Goal: Transaction & Acquisition: Purchase product/service

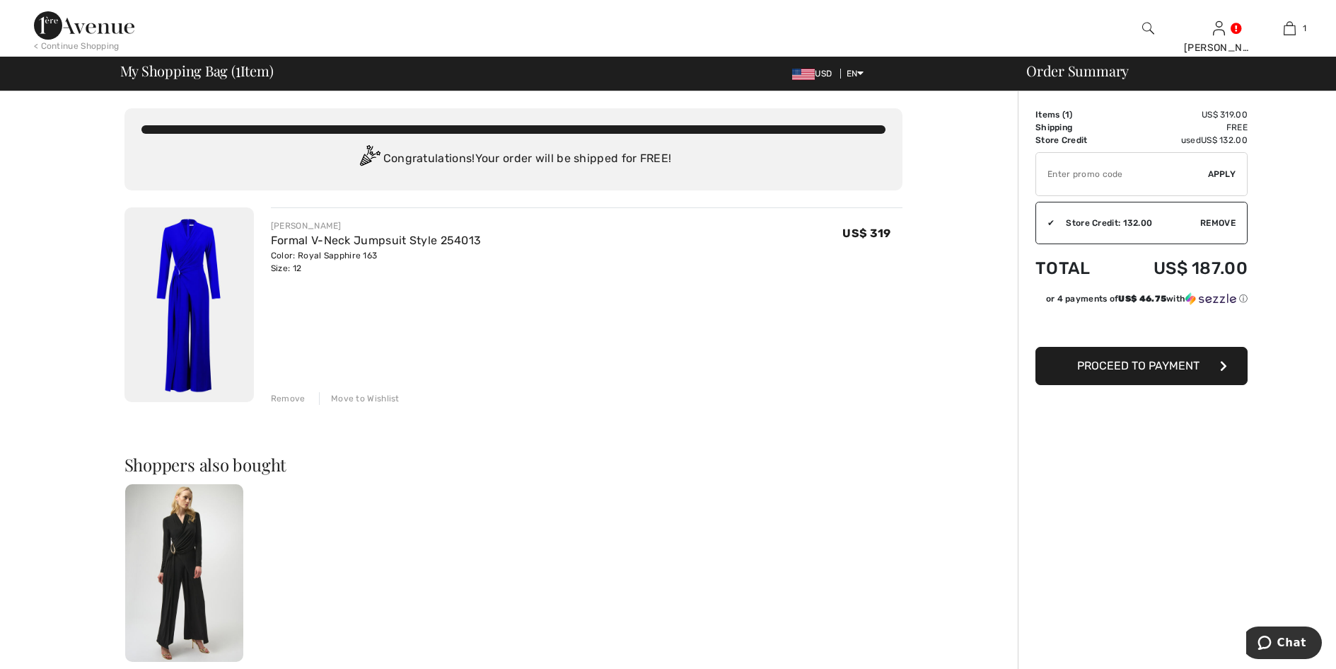
click at [1129, 374] on button "Proceed to Payment" at bounding box center [1142, 366] width 212 height 38
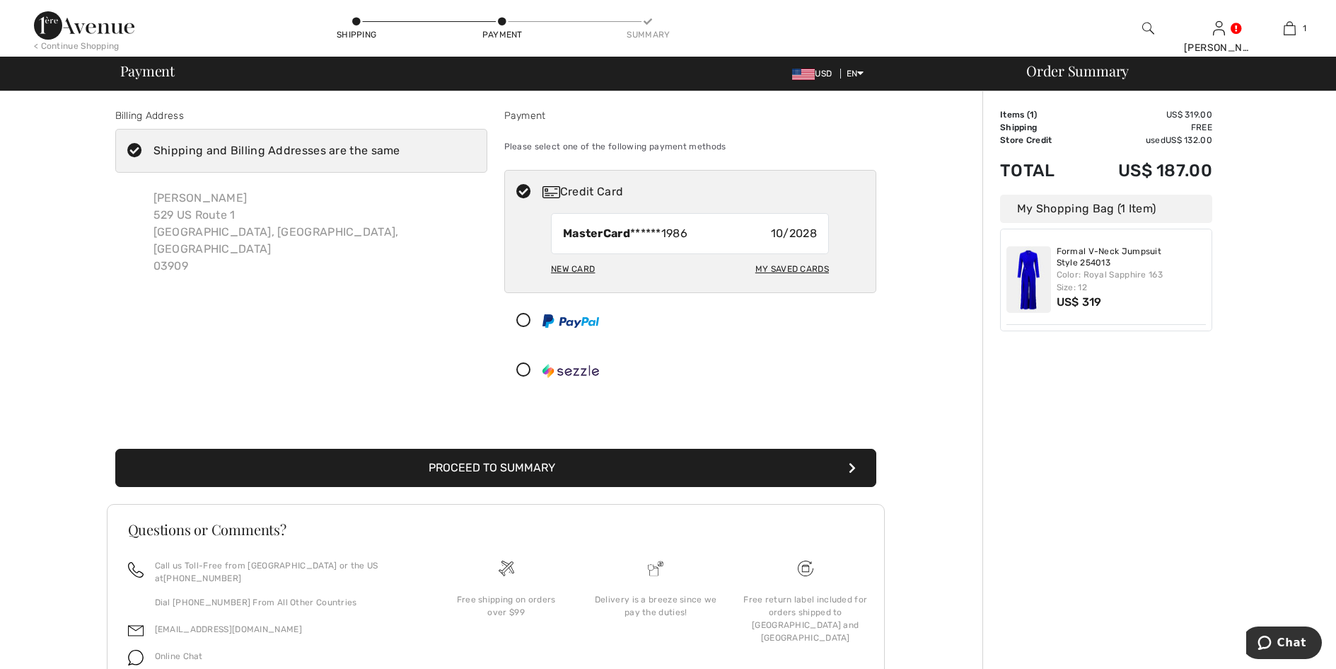
click at [135, 144] on icon at bounding box center [134, 151] width 37 height 15
click at [400, 144] on input "Shipping and Billing Addresses are the same" at bounding box center [404, 150] width 9 height 42
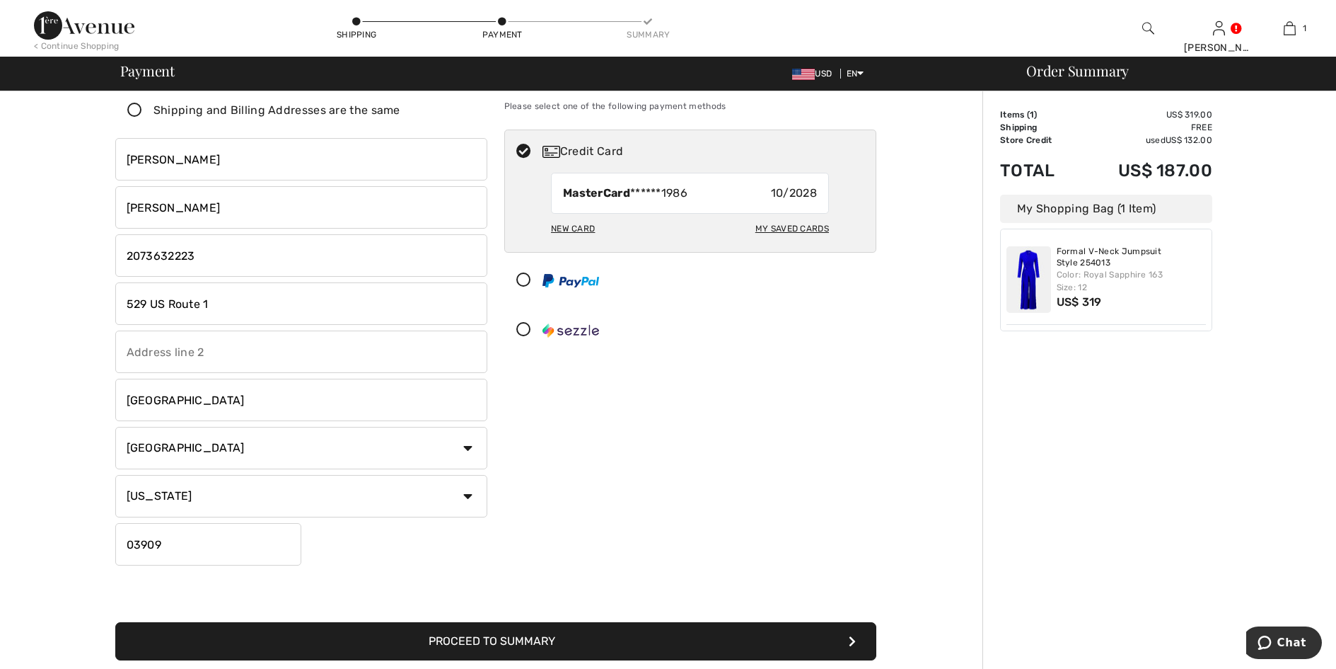
scroll to position [212, 0]
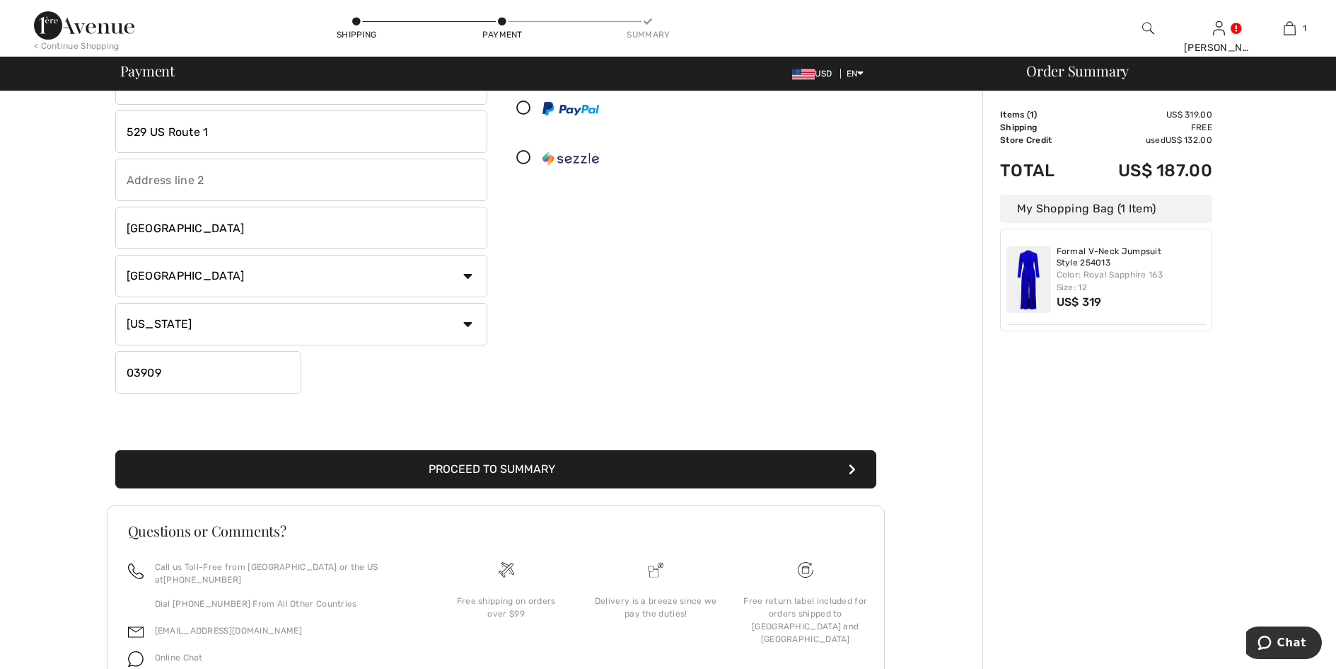
checkbox input "false"
click at [572, 471] on button "Proceed to Summary" at bounding box center [495, 469] width 761 height 38
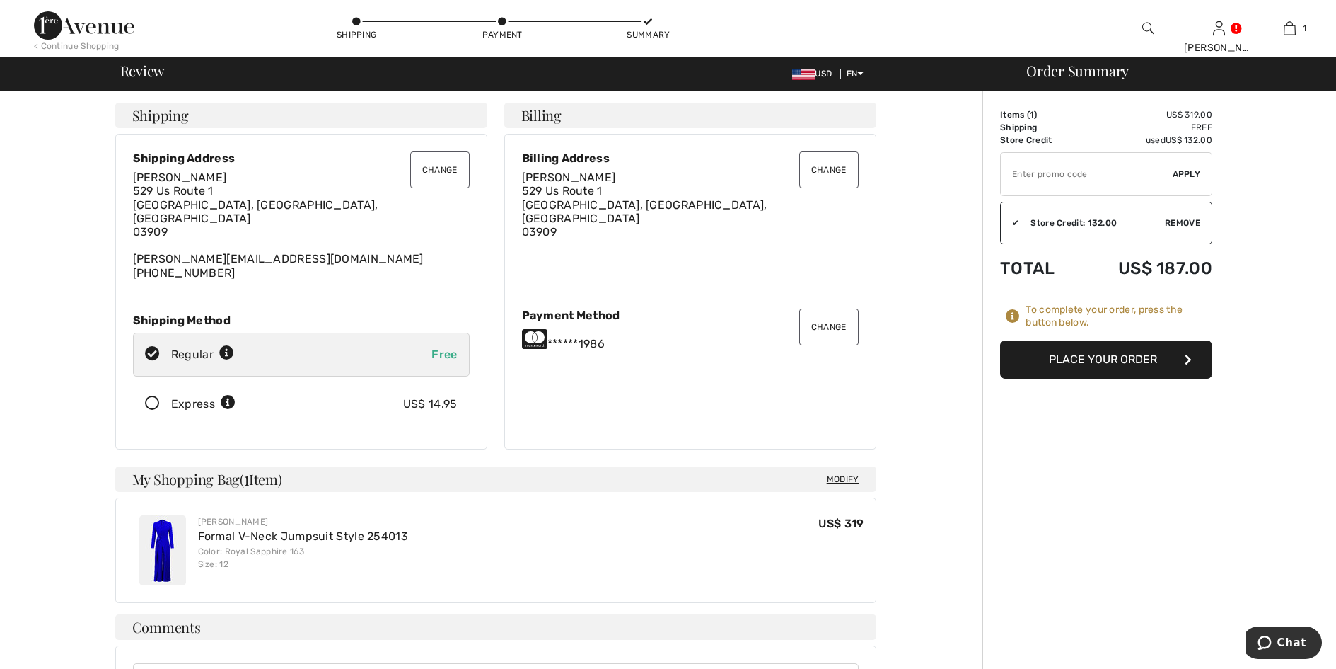
click at [440, 164] on button "Change" at bounding box center [439, 169] width 59 height 37
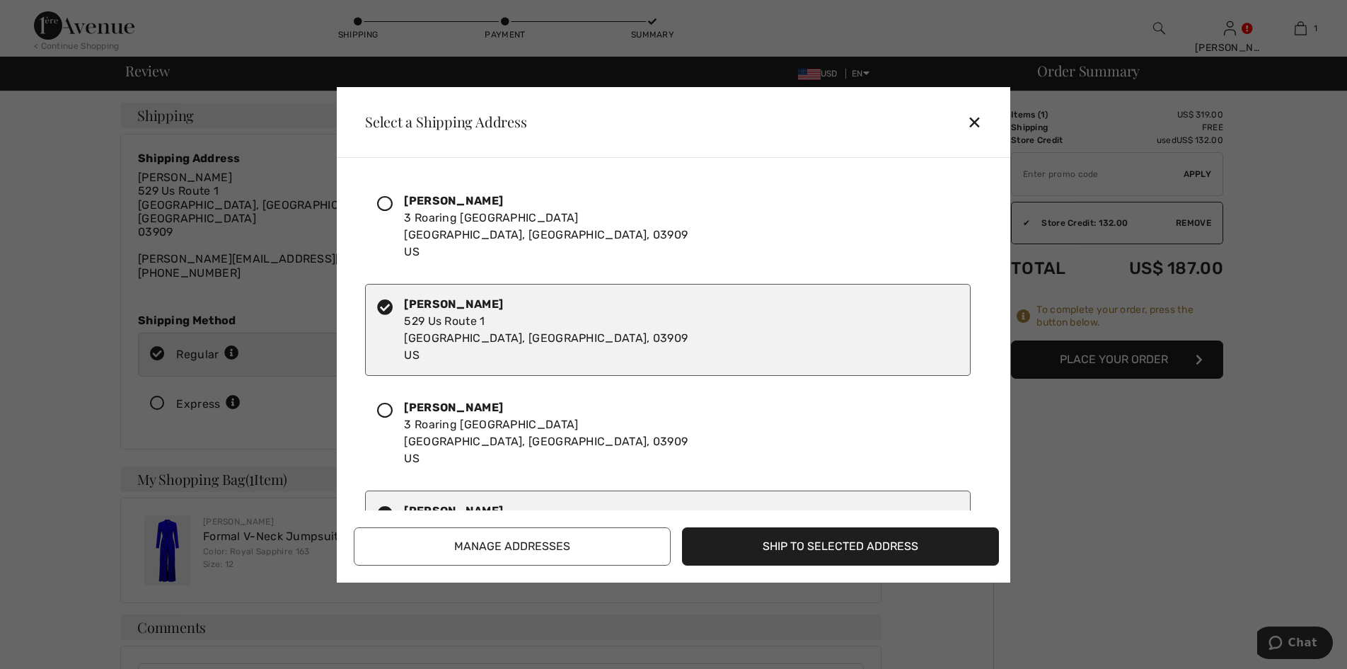
click at [383, 202] on icon at bounding box center [385, 204] width 16 height 16
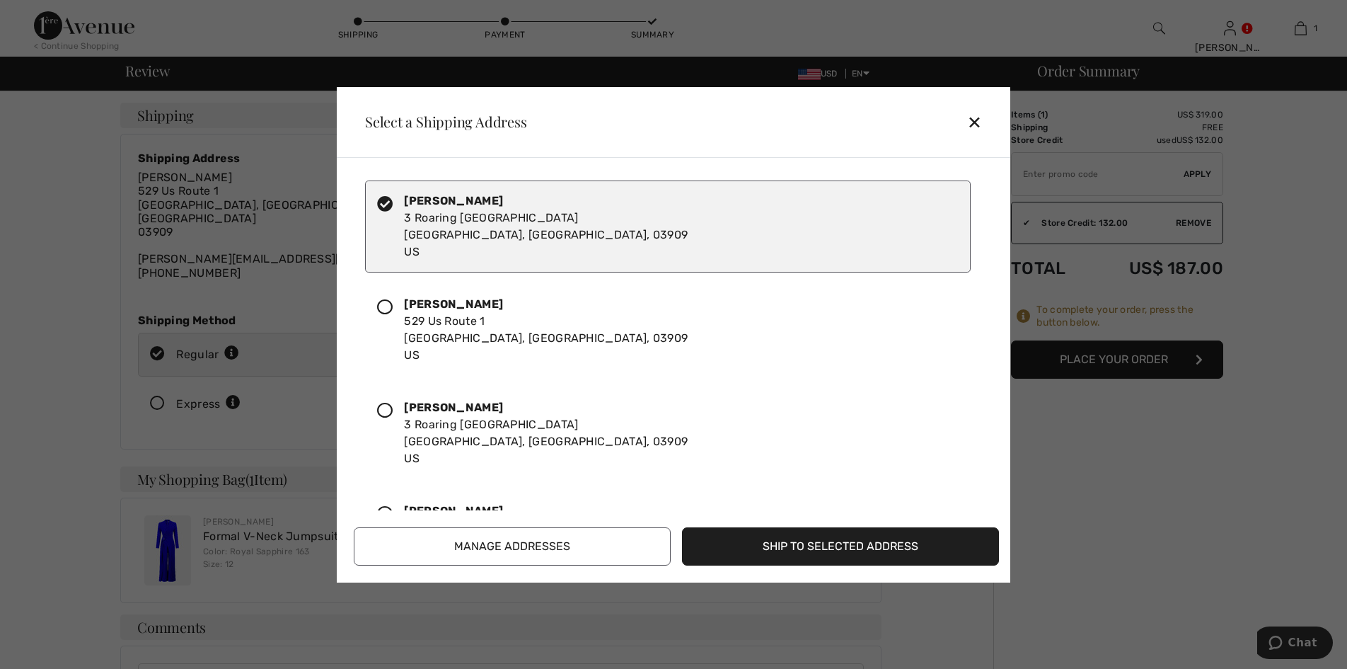
click at [846, 551] on button "Ship to Selected Address" at bounding box center [840, 546] width 317 height 38
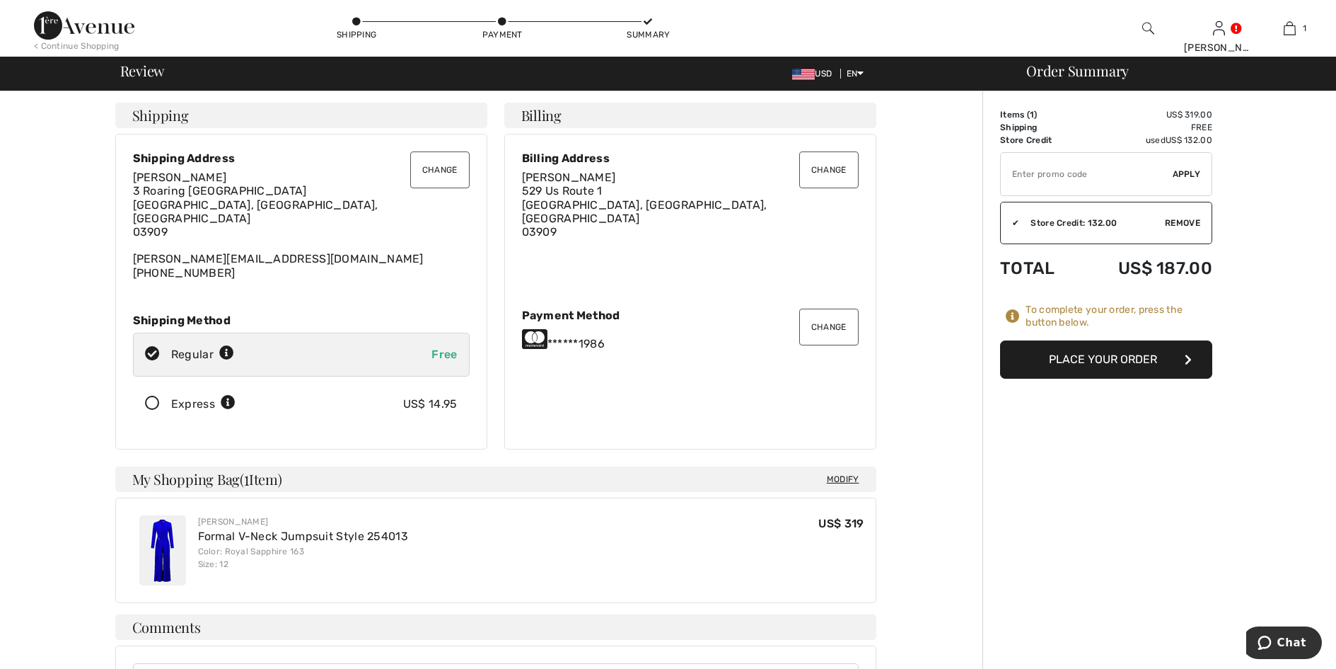
click at [163, 533] on img at bounding box center [162, 550] width 47 height 70
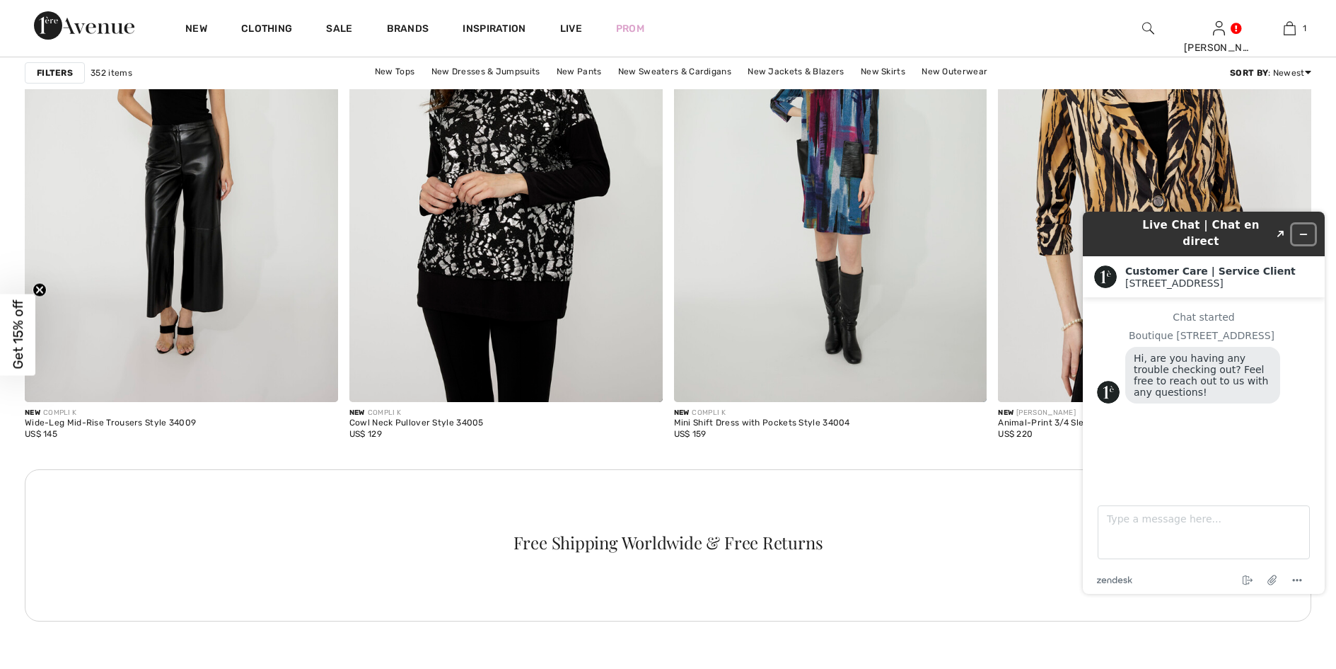
click at [1300, 224] on button "Minimize widget" at bounding box center [1304, 234] width 23 height 20
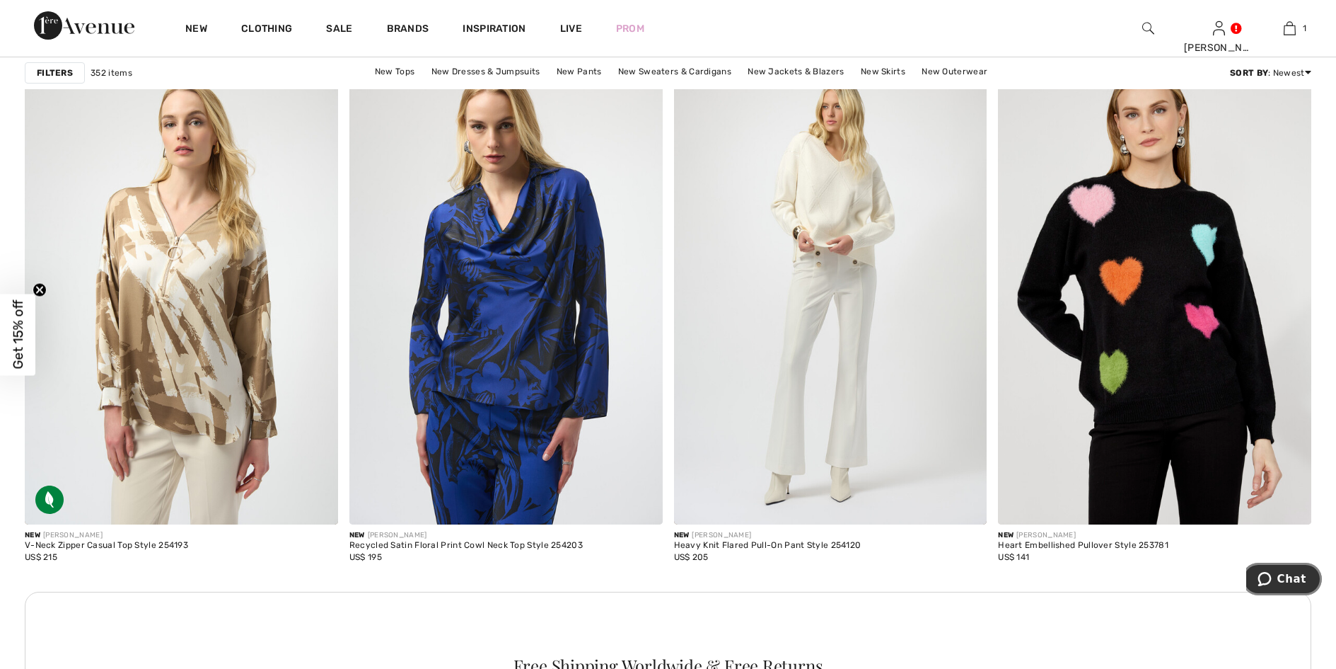
scroll to position [3636, 0]
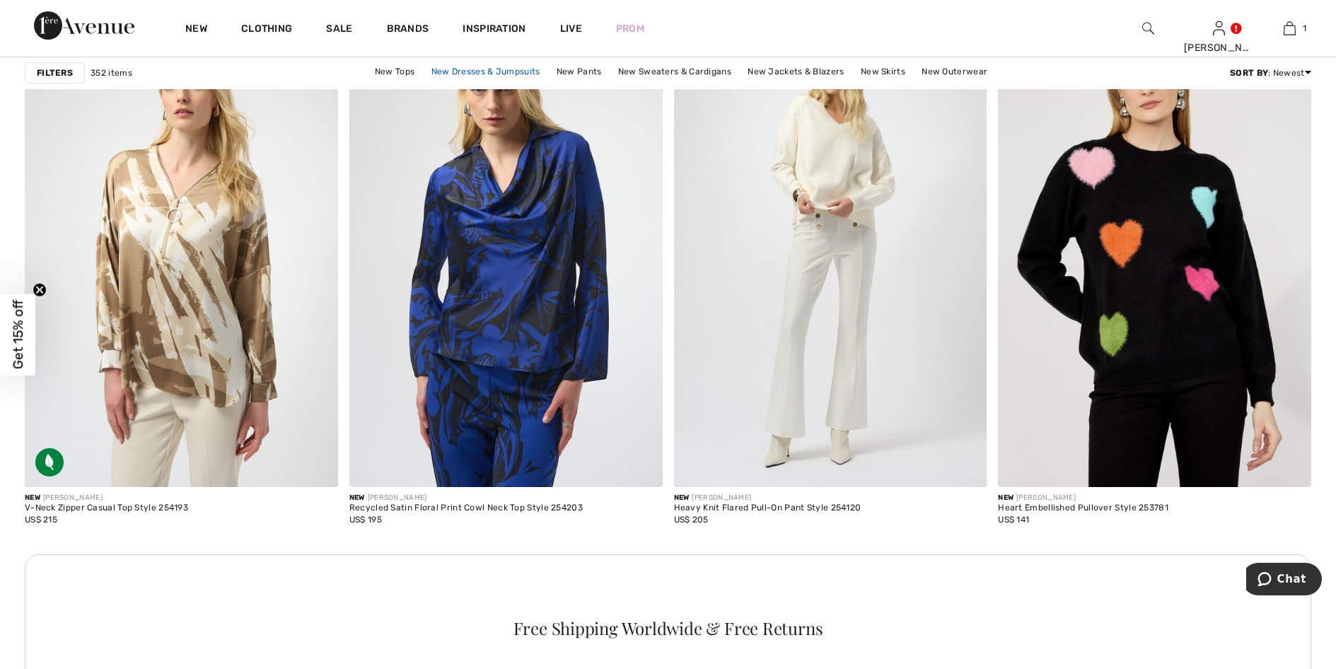
click at [502, 71] on link "New Dresses & Jumpsuits" at bounding box center [485, 71] width 123 height 18
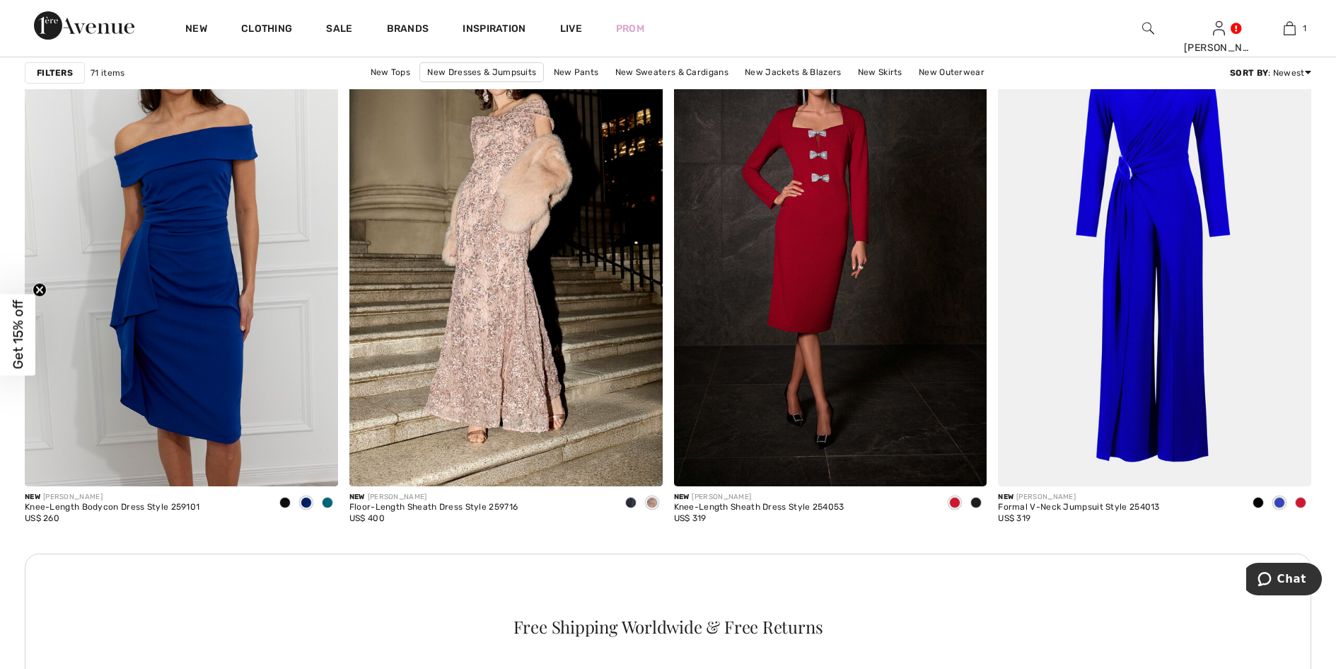
scroll to position [1842, 0]
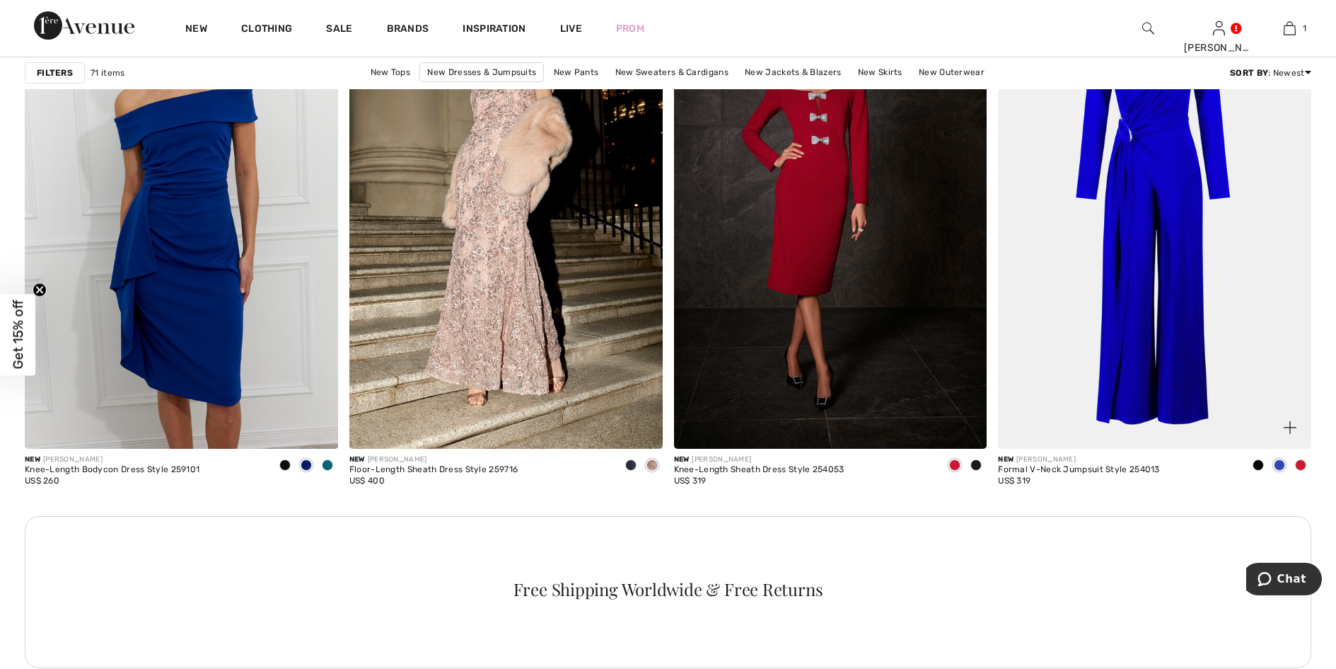
click at [1297, 466] on span at bounding box center [1300, 464] width 11 height 11
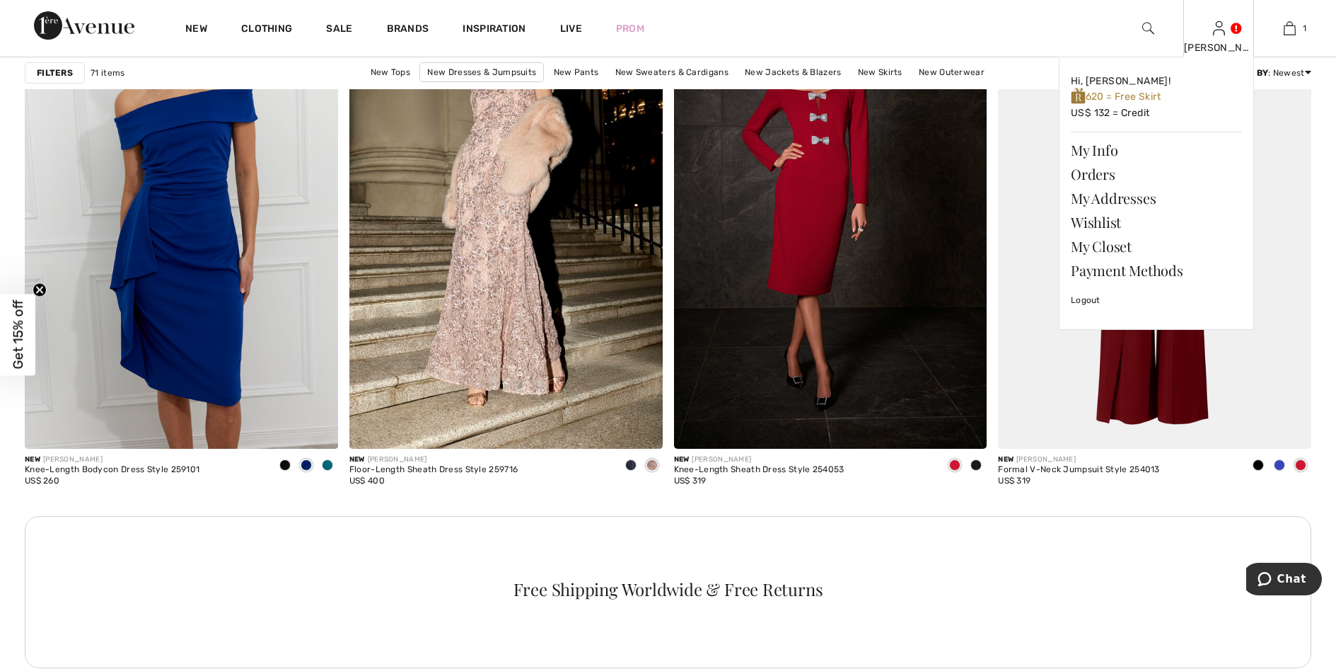
click at [1220, 25] on img at bounding box center [1219, 28] width 12 height 17
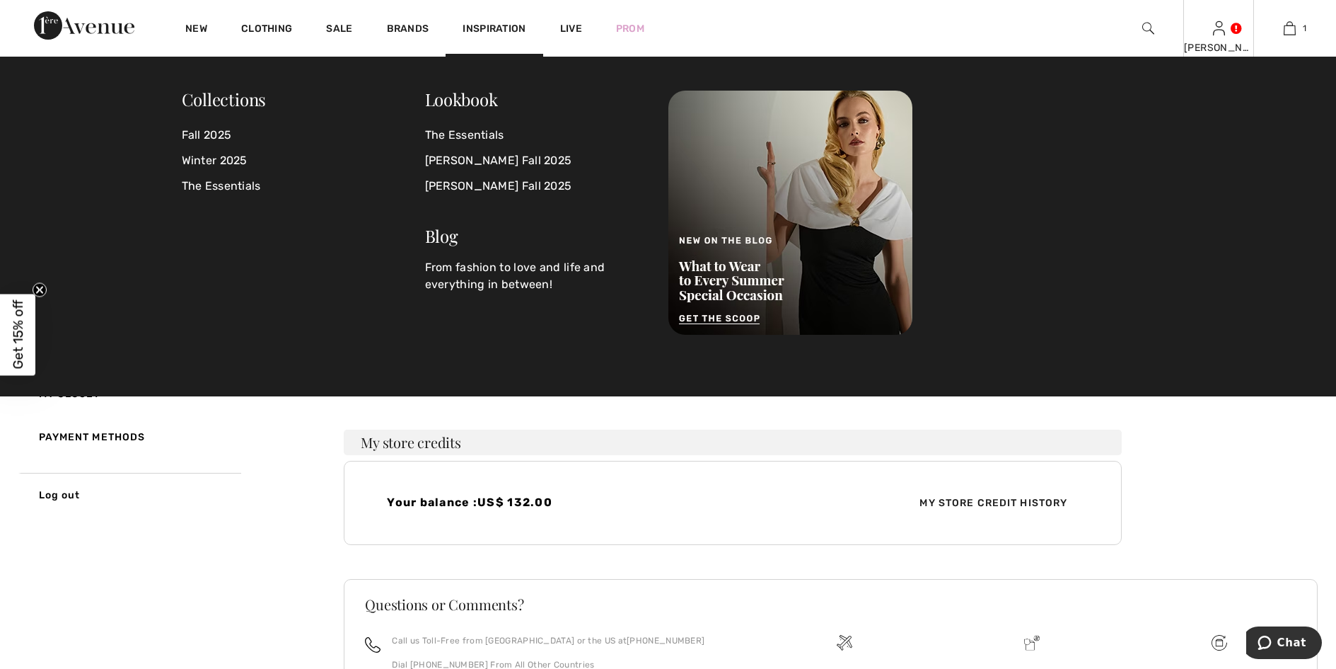
click at [1221, 25] on img at bounding box center [1219, 28] width 12 height 17
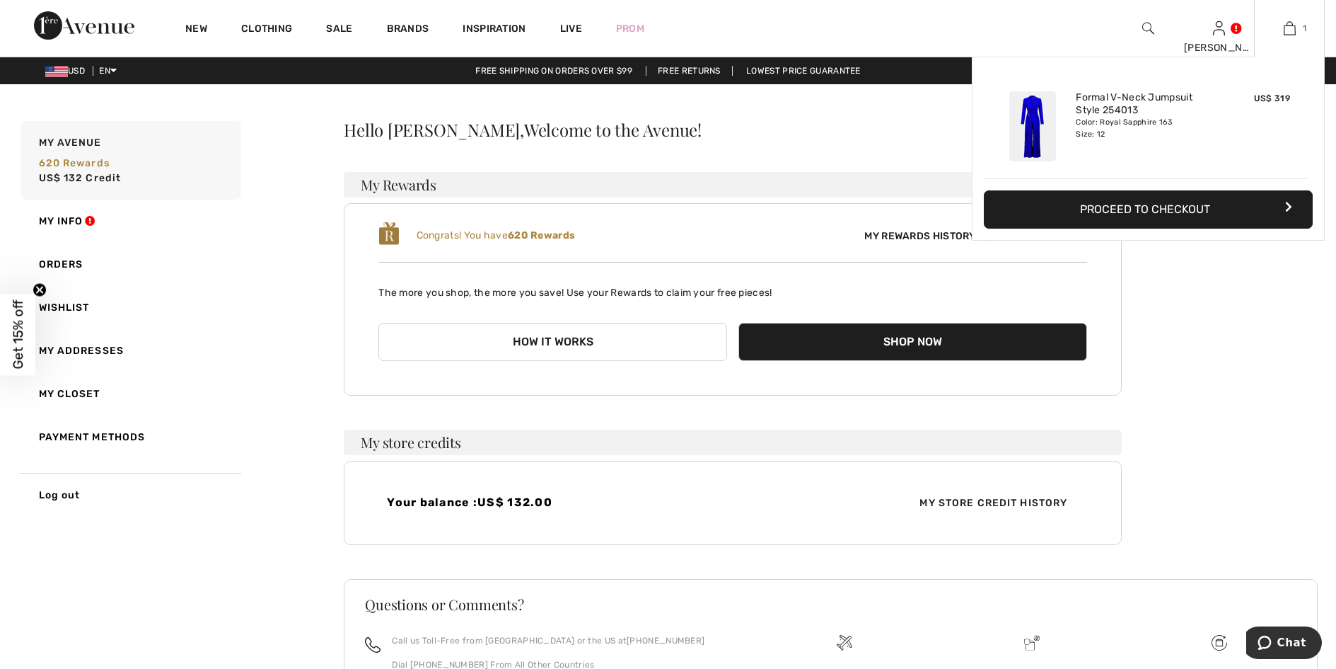
click at [1292, 30] on img at bounding box center [1290, 28] width 12 height 17
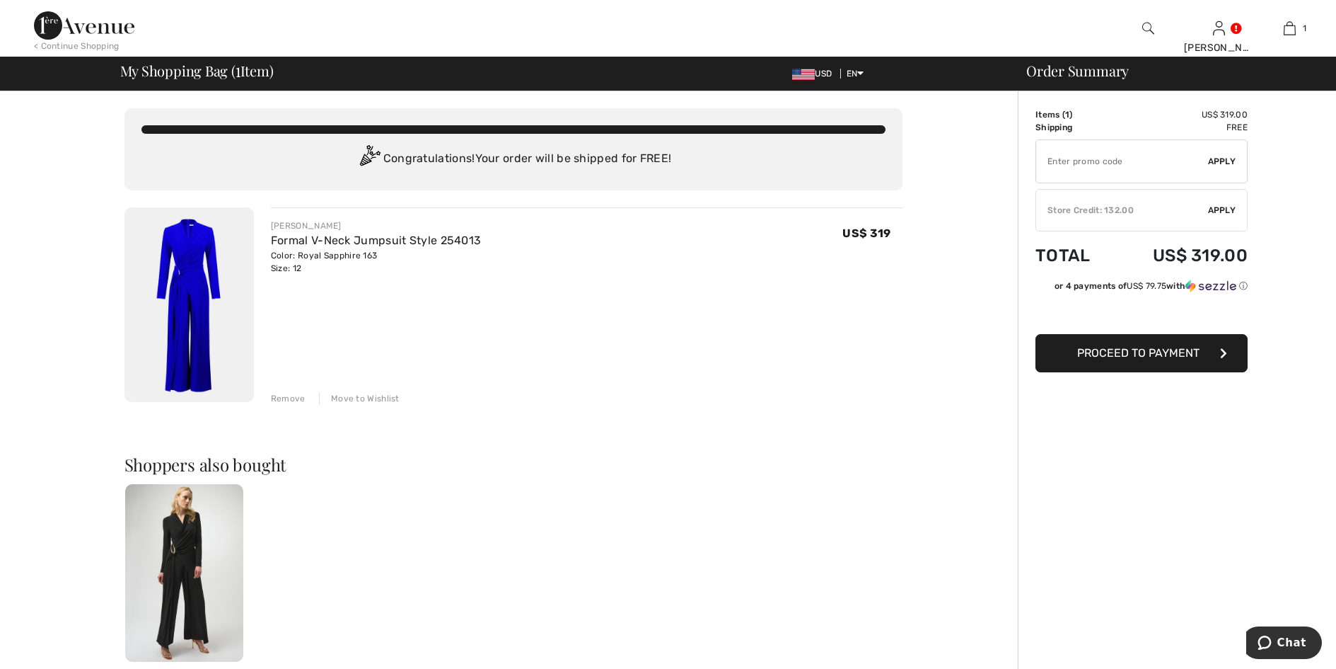
click at [1151, 356] on span "Proceed to Payment" at bounding box center [1138, 352] width 122 height 13
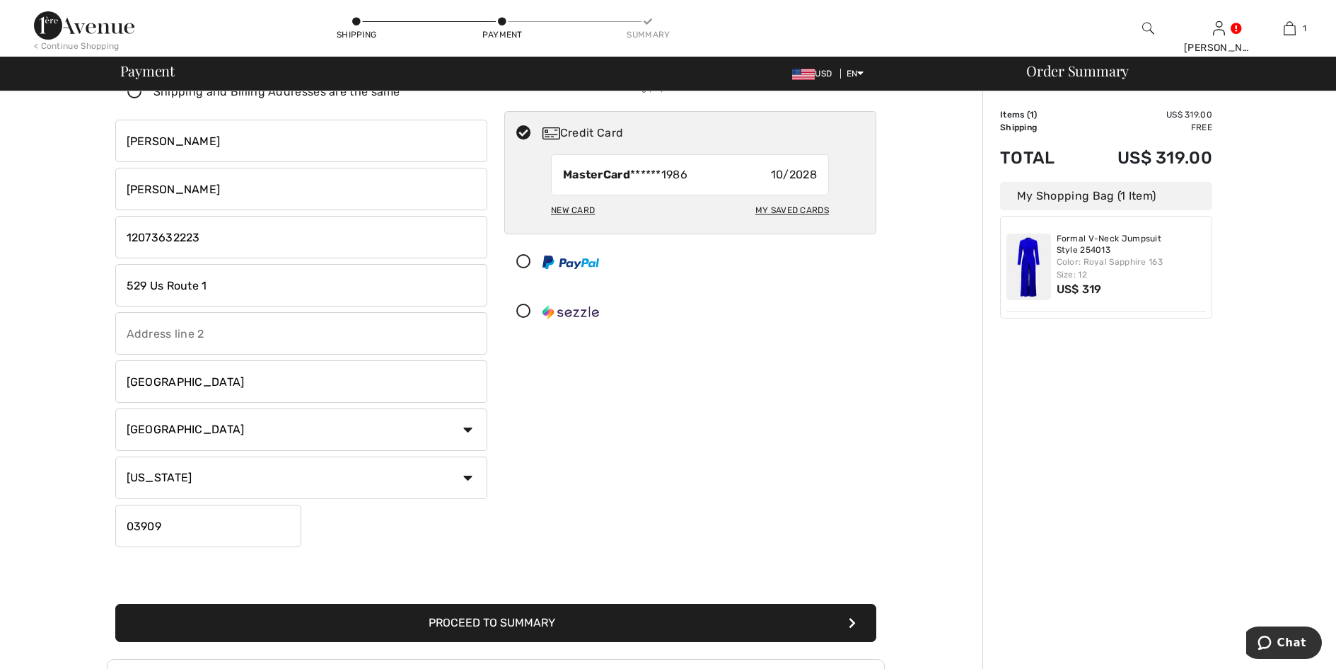
scroll to position [271, 0]
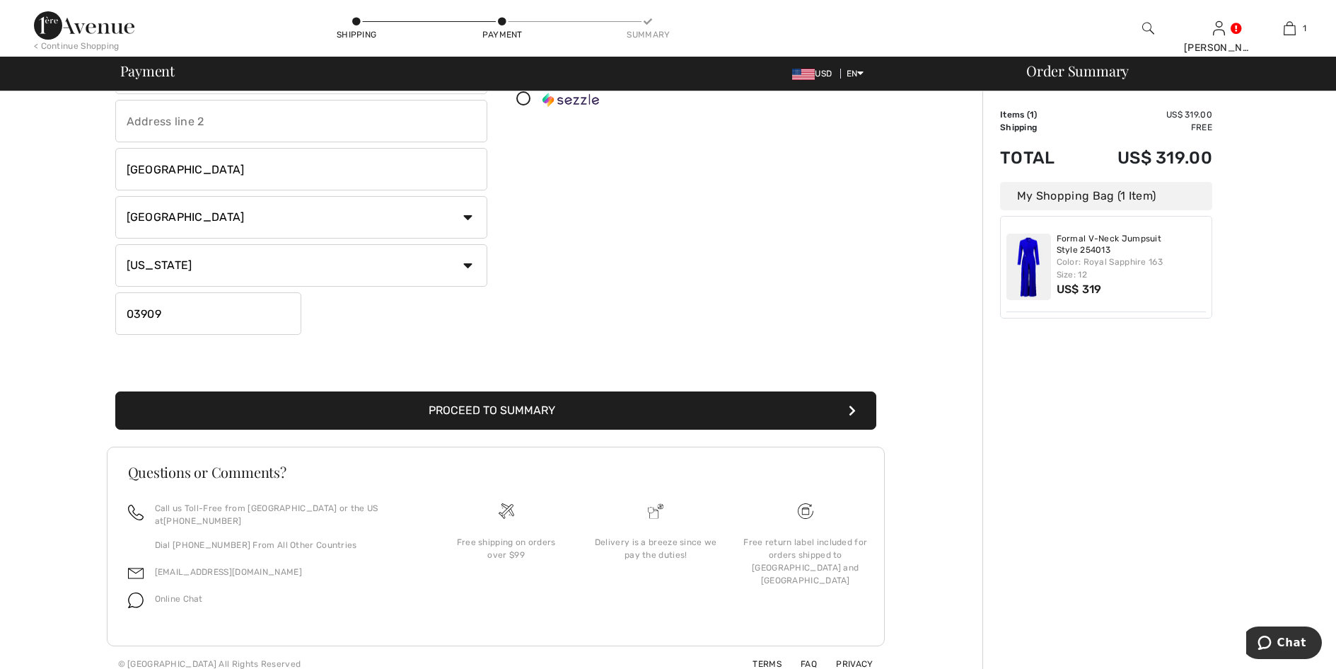
click at [509, 417] on button "Proceed to Summary" at bounding box center [495, 410] width 761 height 38
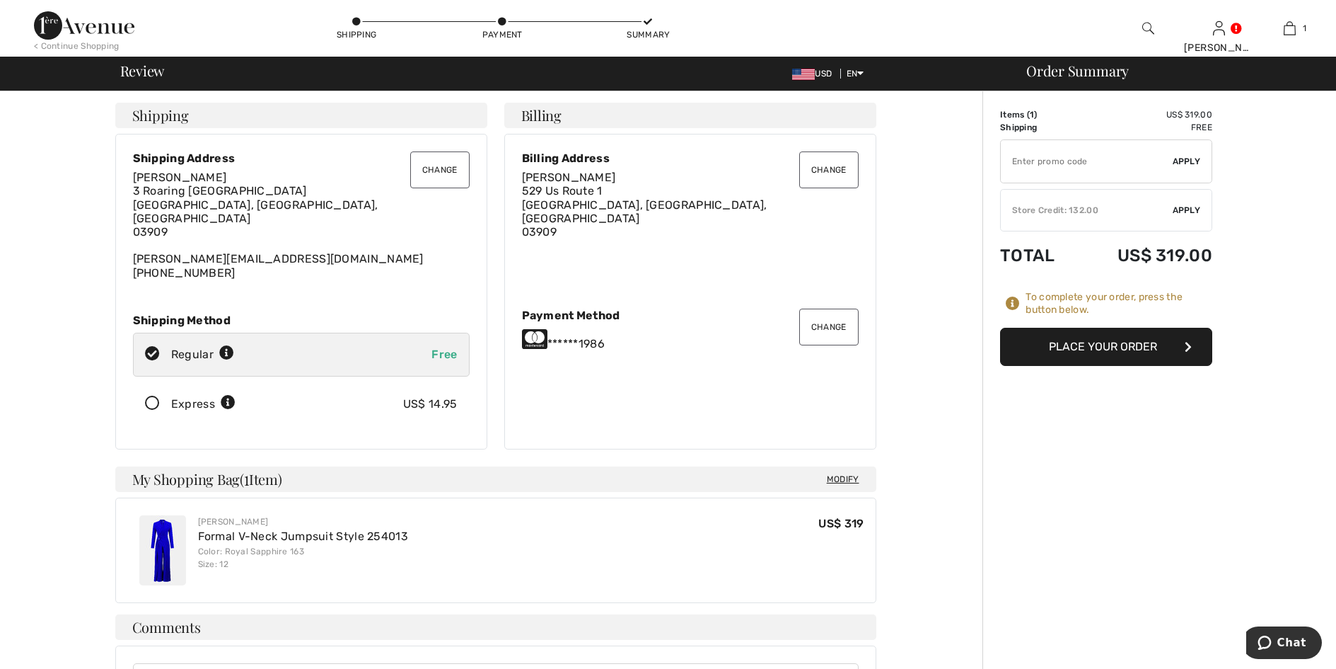
click at [1184, 204] on span "Apply" at bounding box center [1187, 210] width 28 height 13
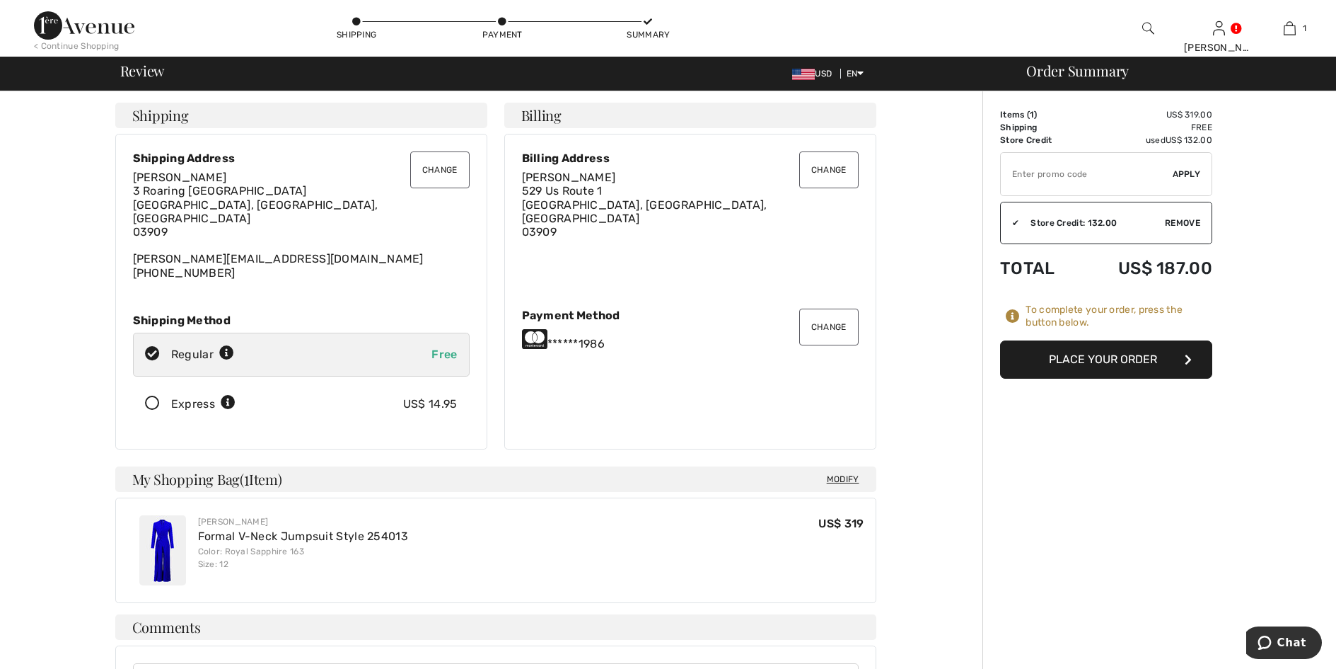
click at [1107, 365] on button "Place Your Order" at bounding box center [1106, 359] width 212 height 38
